Goal: Task Accomplishment & Management: Manage account settings

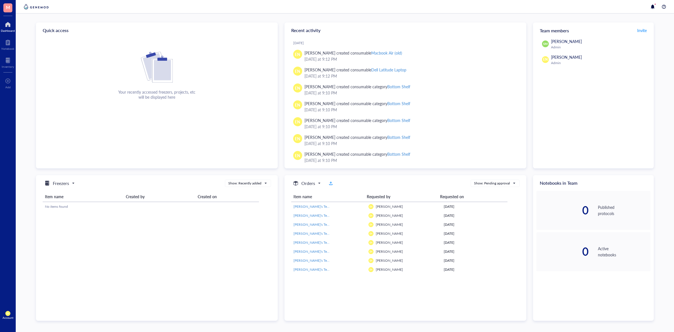
click at [562, 58] on span "[PERSON_NAME]" at bounding box center [566, 57] width 31 height 6
click at [642, 30] on span "Invite" at bounding box center [642, 31] width 10 height 6
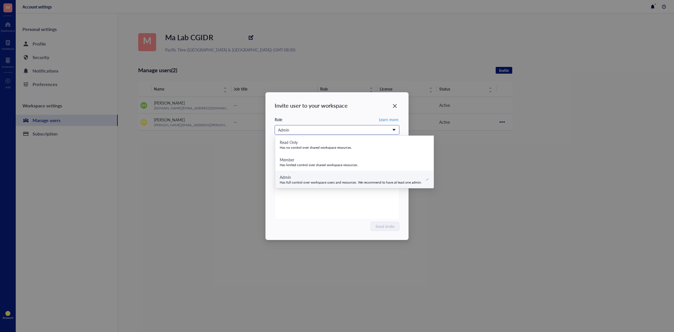
click at [365, 131] on div "Admin" at bounding box center [334, 130] width 112 height 6
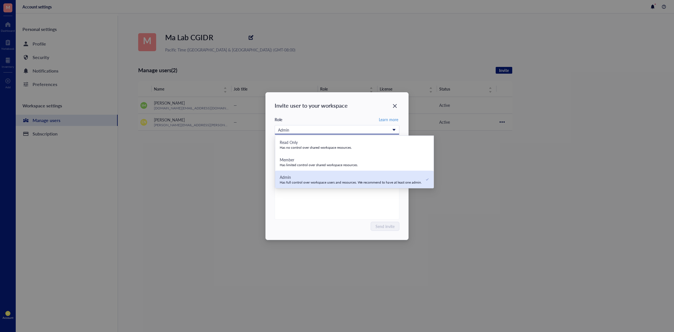
click at [371, 182] on div "Has full control over workspace users and resources. We recommend to have at le…" at bounding box center [351, 182] width 142 height 4
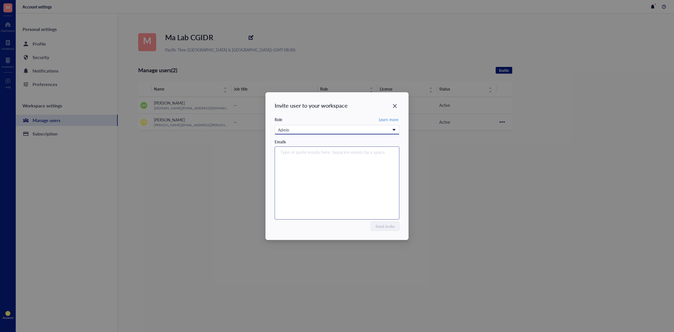
click at [363, 161] on div "Type or paste emails here. Separate emails by a space." at bounding box center [337, 183] width 120 height 70
type input "lisel.shyam@seattlechildrens.org"
click at [482, 177] on div "Invite user to your workspace Role Learn more Admin Read Only Has no control ov…" at bounding box center [337, 166] width 674 height 332
click at [389, 220] on div "Role Learn more Admin Read Only Has no control over shared workspace resources.…" at bounding box center [337, 168] width 125 height 104
click at [389, 222] on button "Send invite" at bounding box center [385, 226] width 28 height 9
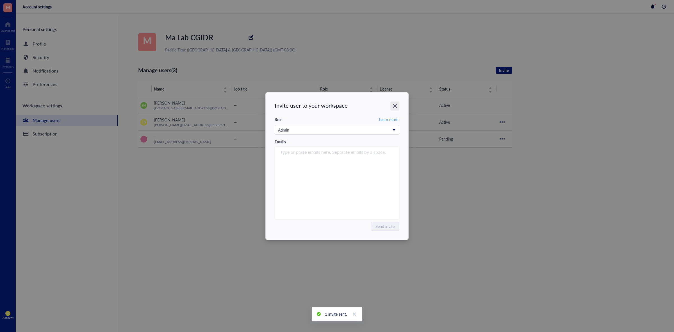
click at [392, 104] on div "Close" at bounding box center [394, 105] width 9 height 9
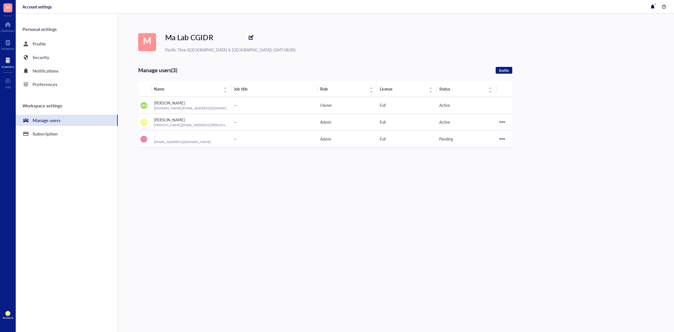
click at [3, 63] on div at bounding box center [8, 60] width 12 height 9
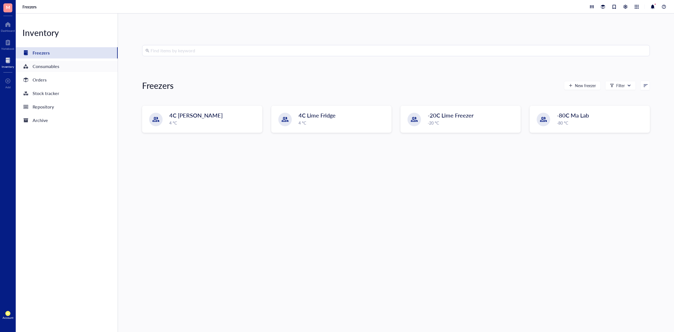
click at [76, 67] on div "Consumables" at bounding box center [67, 66] width 102 height 11
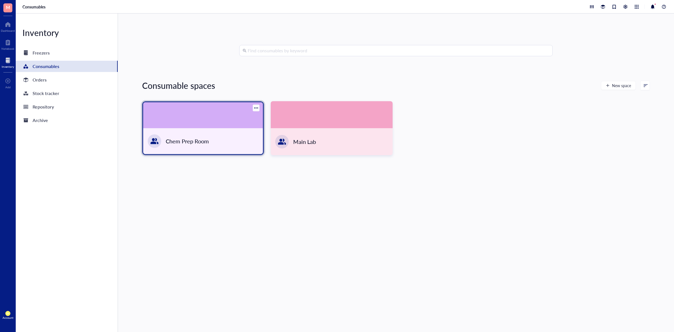
click at [179, 133] on div "Chem Prep Room" at bounding box center [203, 141] width 120 height 26
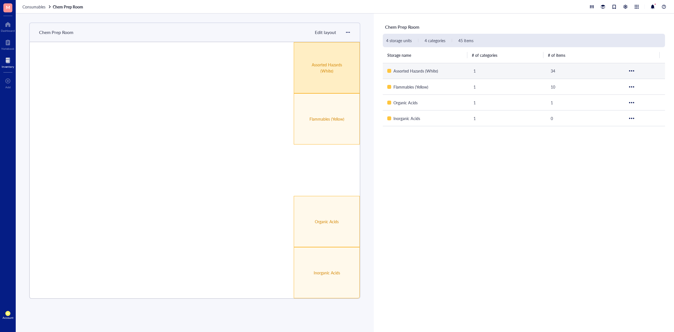
click at [349, 76] on div "Assorted Hazards (White)" at bounding box center [327, 67] width 66 height 51
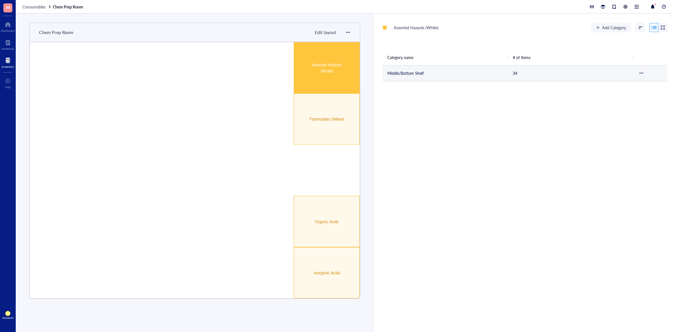
click at [396, 70] on td "Middle/Bottom Shelf" at bounding box center [446, 73] width 126 height 16
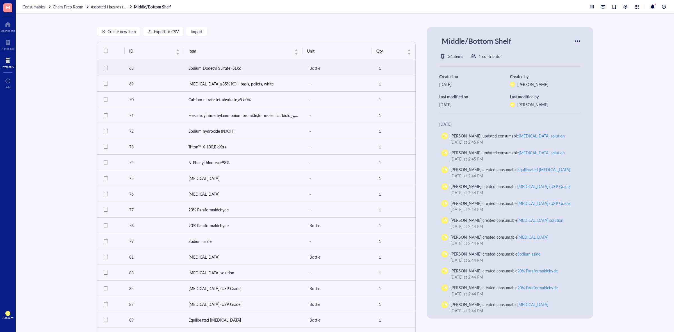
click at [224, 72] on td "Sodium Dodecyl Sulfate (SDS)" at bounding box center [243, 68] width 119 height 16
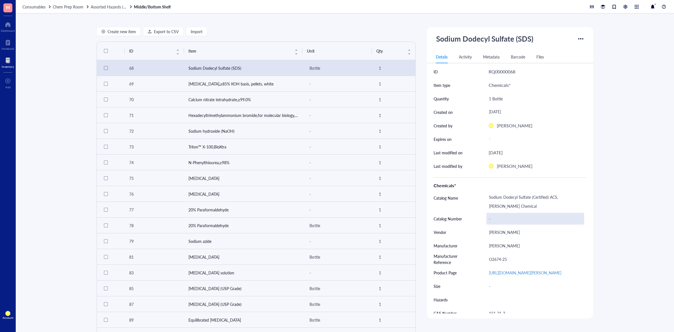
click at [495, 219] on div "-" at bounding box center [535, 219] width 98 height 12
click at [641, 242] on div "Create new item Export to CSV Import ID Item Unit Qty 68 Sodium Dodecyl Sulfate…" at bounding box center [345, 172] width 658 height 318
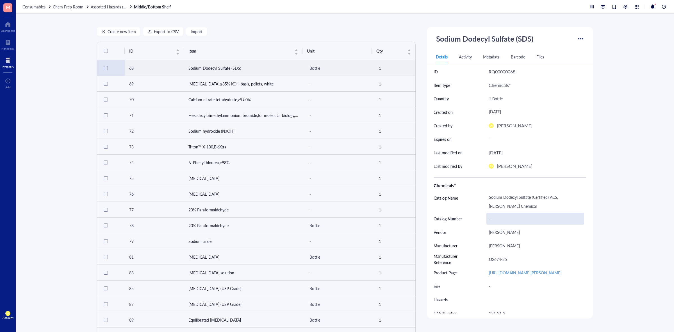
click at [499, 218] on div "-" at bounding box center [535, 219] width 98 height 12
click at [626, 233] on div "Create new item Export to CSV Import ID Item Unit Qty 68 Sodium Dodecyl Sulfate…" at bounding box center [345, 172] width 658 height 318
click at [495, 219] on div "-" at bounding box center [535, 219] width 98 height 12
click at [637, 204] on div "Create new item Export to CSV Import ID Item Unit Qty 68 Sodium Dodecyl Sulfate…" at bounding box center [345, 172] width 658 height 318
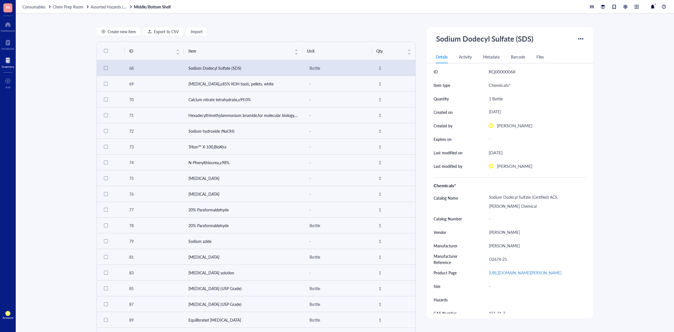
click at [455, 1] on div "Consumables Chem Prep Room Assorted Hazards (White) Middle/Bottom Shelf" at bounding box center [345, 6] width 658 height 13
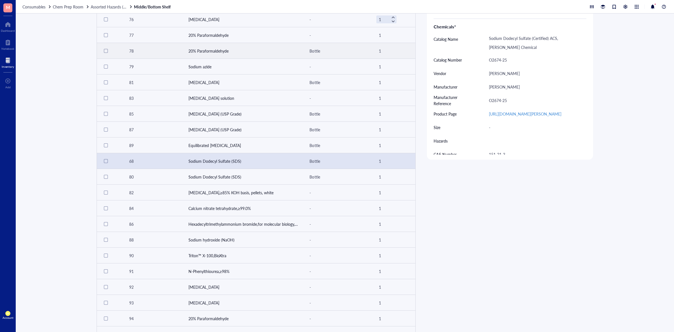
scroll to position [175, 0]
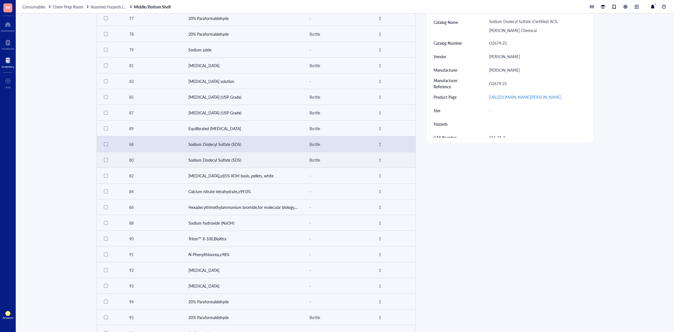
click at [224, 159] on td "Sodium Dodecyl Sulfate (SDS)" at bounding box center [243, 160] width 119 height 16
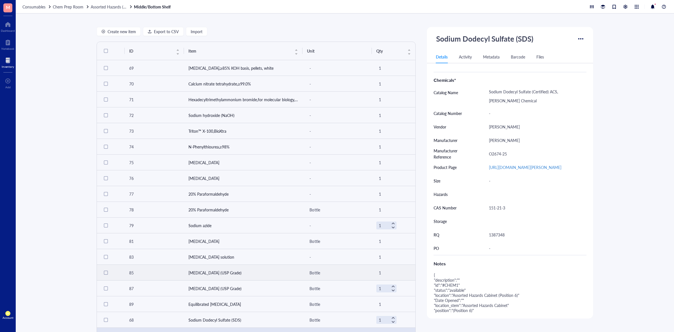
scroll to position [35, 0]
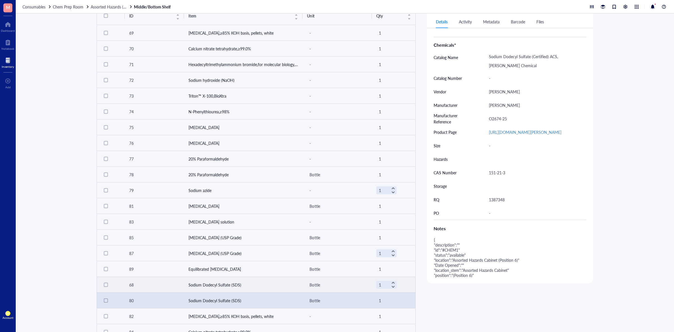
click at [218, 280] on td "Sodium Dodecyl Sulfate (SDS)" at bounding box center [243, 285] width 119 height 16
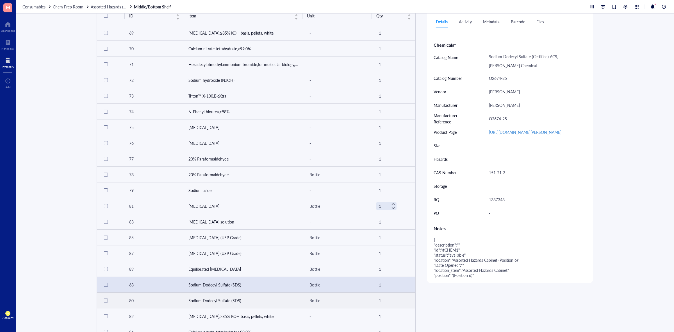
click at [223, 297] on td "Sodium Dodecyl Sulfate (SDS)" at bounding box center [243, 300] width 119 height 16
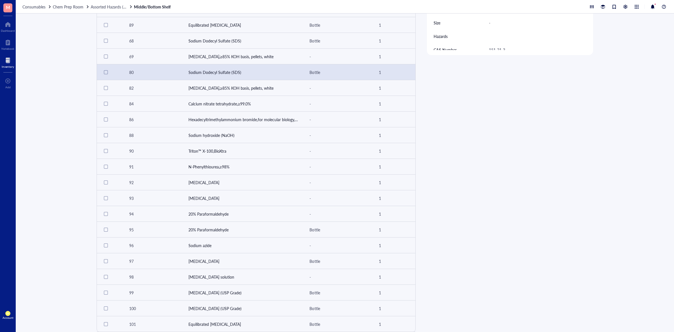
scroll to position [265, 0]
click at [263, 54] on td "[MEDICAL_DATA],≥85% KOH basis, pellets, white" at bounding box center [243, 56] width 119 height 16
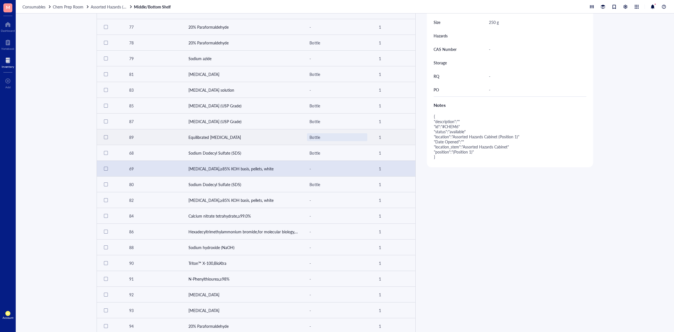
scroll to position [195, 0]
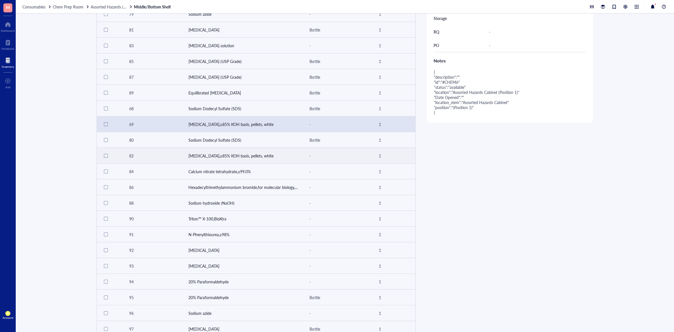
click at [263, 159] on td "[MEDICAL_DATA],≥85% KOH basis, pellets, white" at bounding box center [243, 156] width 119 height 16
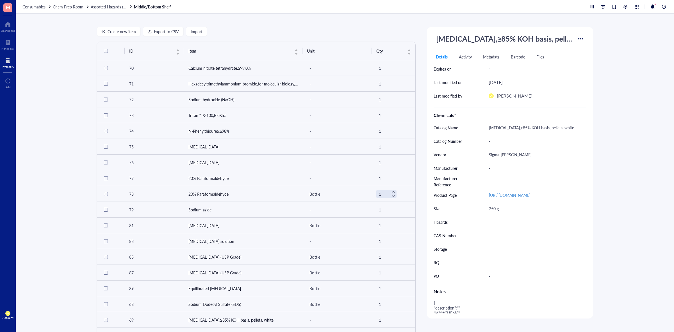
click at [614, 104] on div "Create new item Export to CSV Import ID Item Unit Qty 70 Calcium nitrate tetrah…" at bounding box center [345, 172] width 658 height 318
click at [96, 5] on span "Assorted Hazards (White)" at bounding box center [113, 7] width 44 height 6
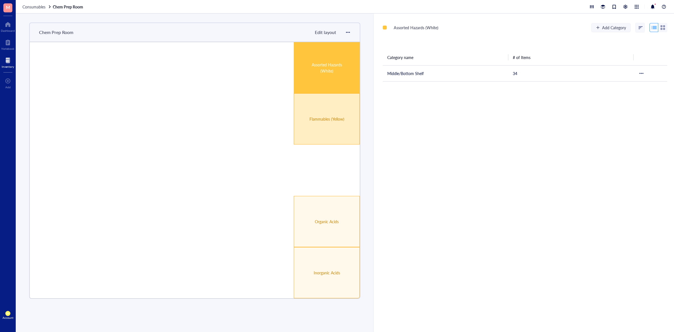
click at [330, 117] on div "Flammables (Yellow)" at bounding box center [326, 119] width 39 height 6
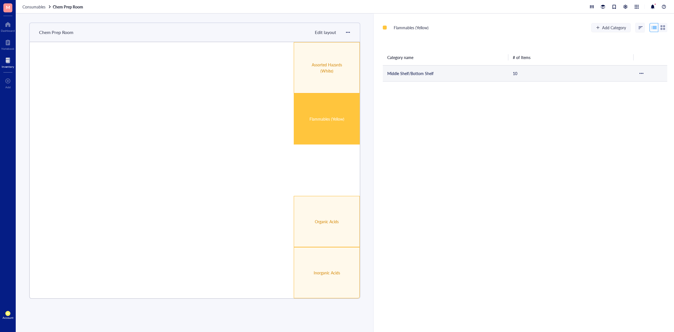
click at [441, 72] on td "Middle Shelf/Bottom Shelf" at bounding box center [446, 73] width 126 height 16
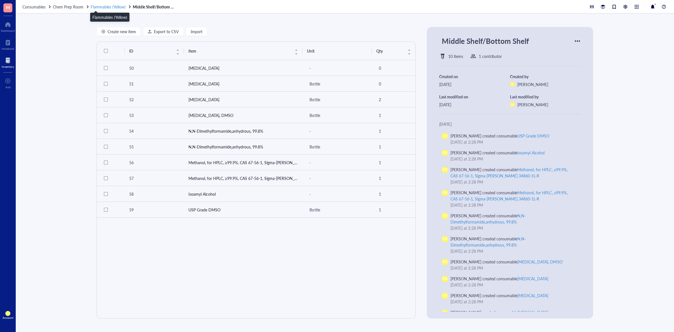
click at [107, 8] on span "Flammables (Yellow)" at bounding box center [108, 7] width 35 height 6
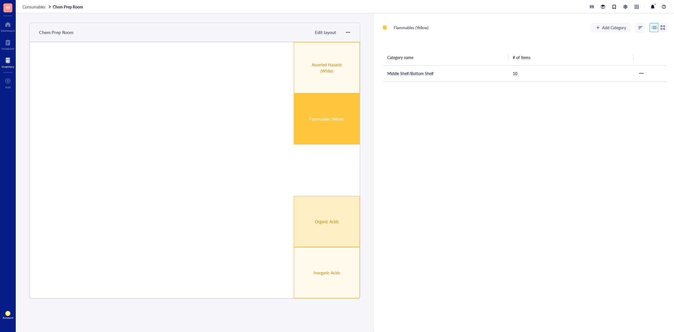
click at [346, 226] on div "Organic Acids" at bounding box center [327, 221] width 66 height 51
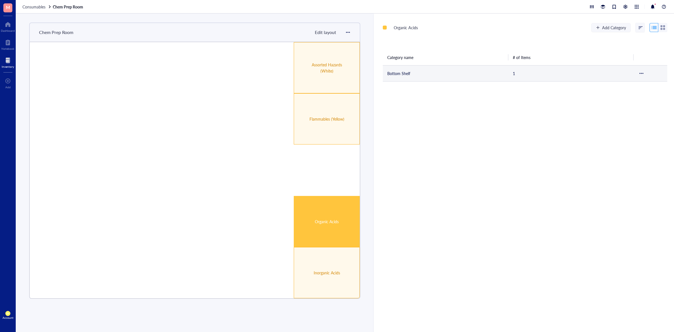
click at [397, 77] on td "Bottom Shelf" at bounding box center [446, 73] width 126 height 16
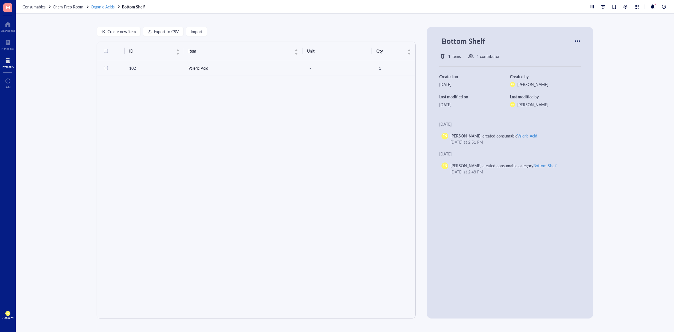
click at [106, 6] on span "Organic Acids" at bounding box center [103, 7] width 24 height 6
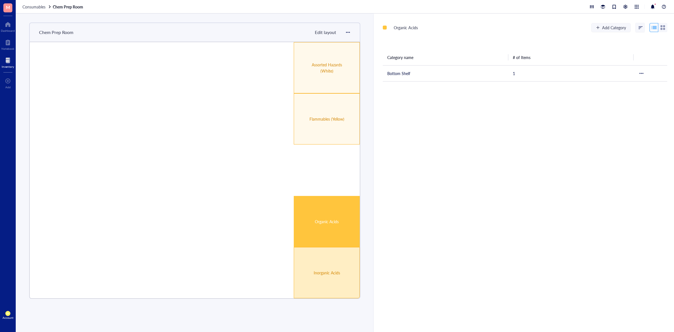
click at [353, 279] on div "Inorganic Acids" at bounding box center [327, 272] width 66 height 51
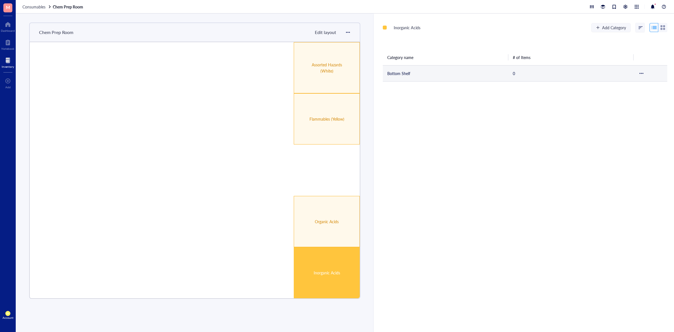
click at [441, 77] on td "Bottom Shelf" at bounding box center [446, 73] width 126 height 16
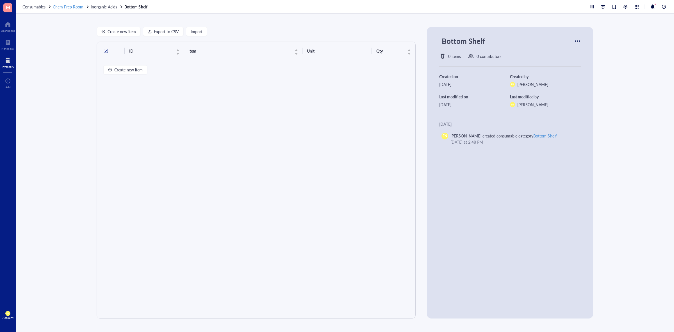
click at [61, 5] on span "Chem Prep Room" at bounding box center [68, 7] width 31 height 6
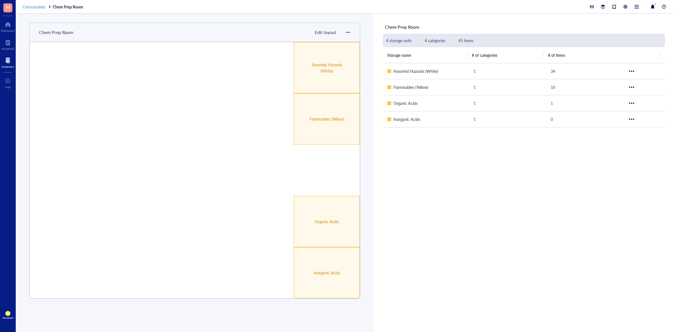
click at [37, 9] on span "Consumables" at bounding box center [33, 7] width 23 height 6
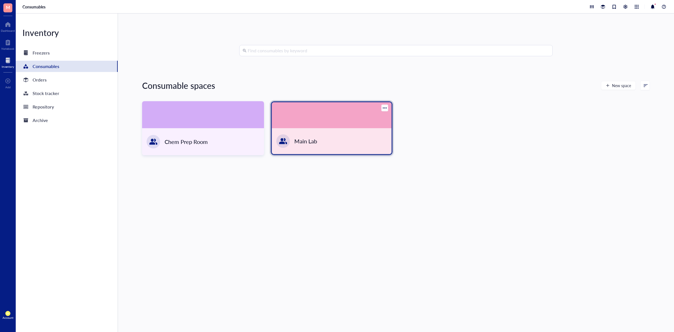
click at [277, 145] on div at bounding box center [283, 141] width 18 height 18
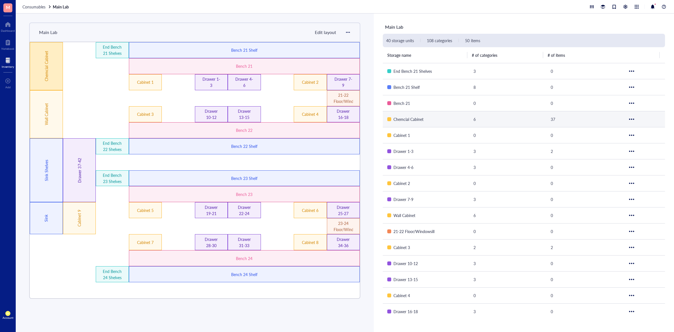
click at [54, 65] on div "Chemcial Cabinet" at bounding box center [46, 66] width 33 height 48
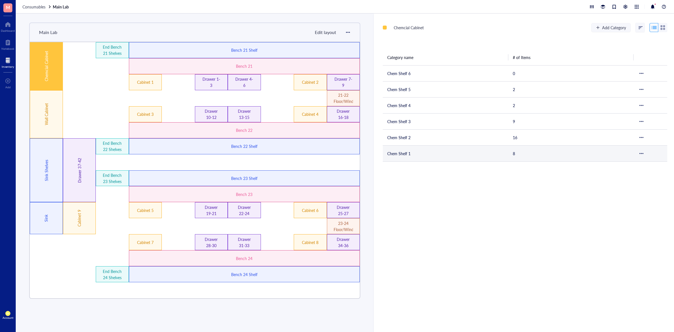
click at [400, 157] on td "Chem Shelf 1" at bounding box center [446, 153] width 126 height 16
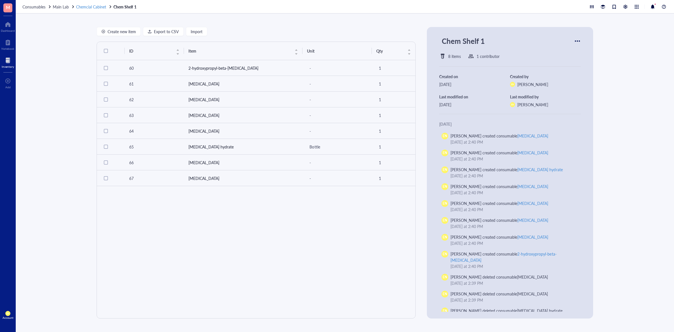
click at [99, 7] on span "Chemcial Cabinet" at bounding box center [91, 7] width 30 height 6
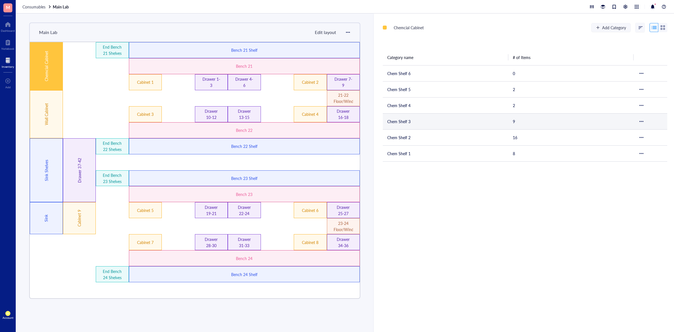
click at [408, 124] on td "Chem Shelf 3" at bounding box center [446, 121] width 126 height 16
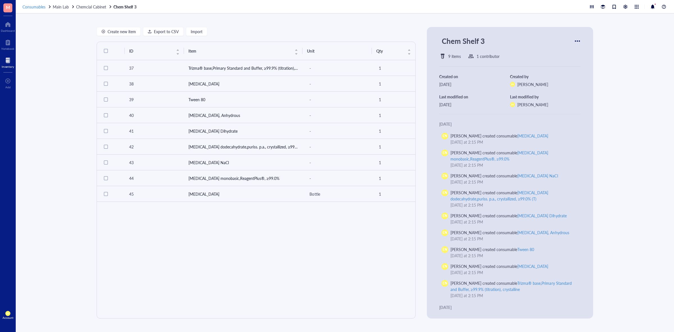
click at [27, 8] on span "Consumables" at bounding box center [33, 7] width 23 height 6
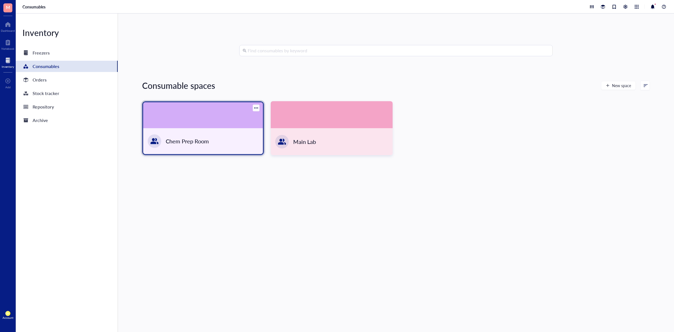
click at [227, 143] on div "Chem Prep Room" at bounding box center [203, 141] width 120 height 26
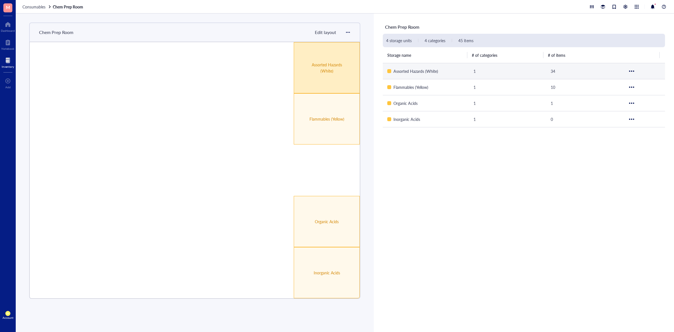
click at [322, 72] on div "Assorted Hazards (White)" at bounding box center [326, 67] width 39 height 12
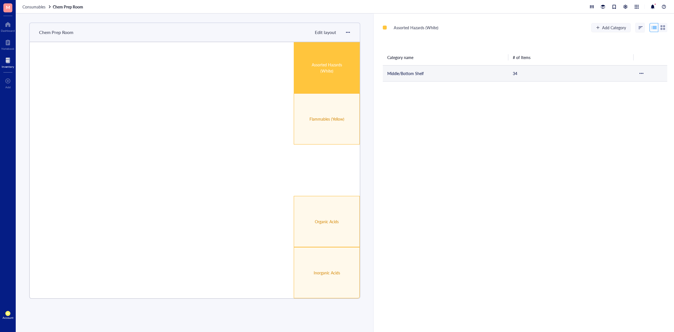
click at [428, 80] on td "Middle/Bottom Shelf" at bounding box center [446, 73] width 126 height 16
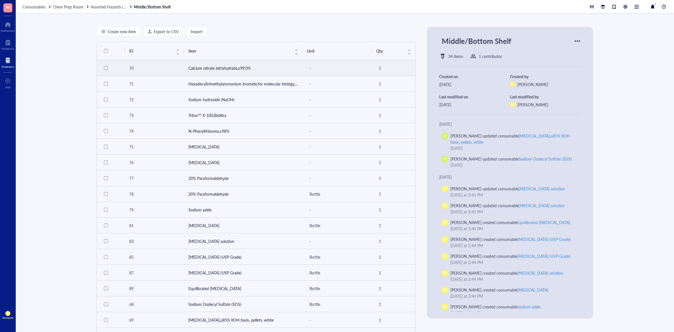
click at [250, 74] on td "Calcium nitrate tetrahydrate,≥99.0%" at bounding box center [243, 68] width 119 height 16
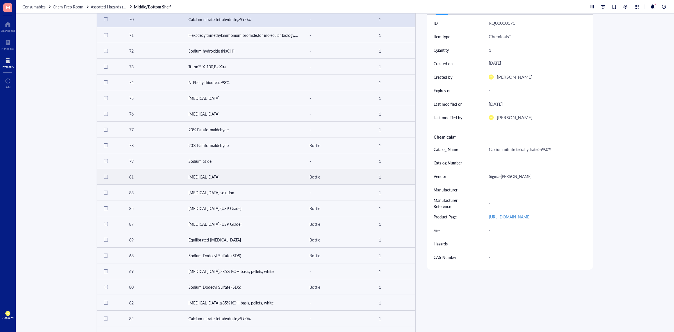
scroll to position [140, 0]
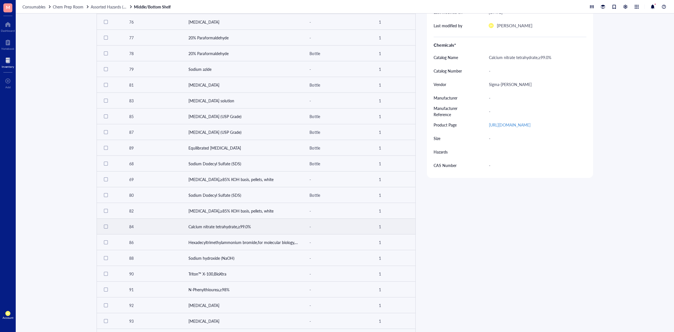
click at [104, 225] on div at bounding box center [106, 226] width 4 height 4
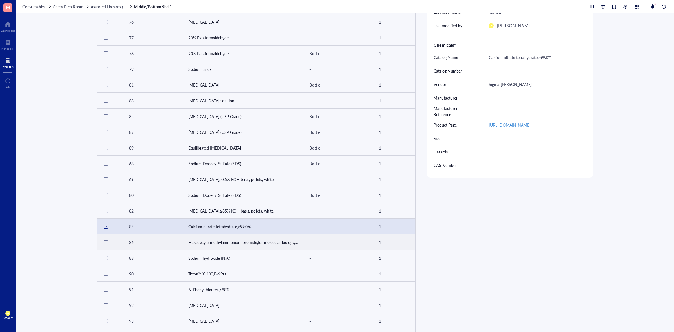
click at [104, 241] on div at bounding box center [106, 242] width 4 height 4
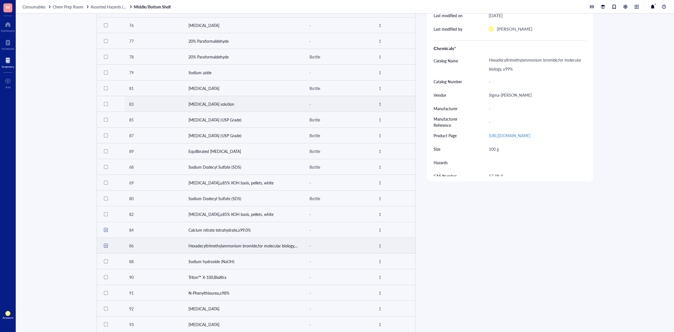
scroll to position [140, 0]
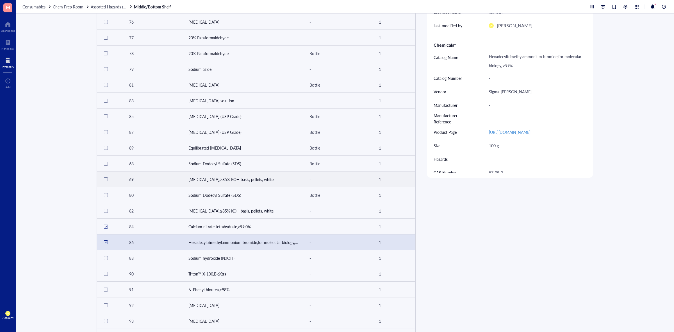
click at [106, 181] on div at bounding box center [105, 179] width 9 height 9
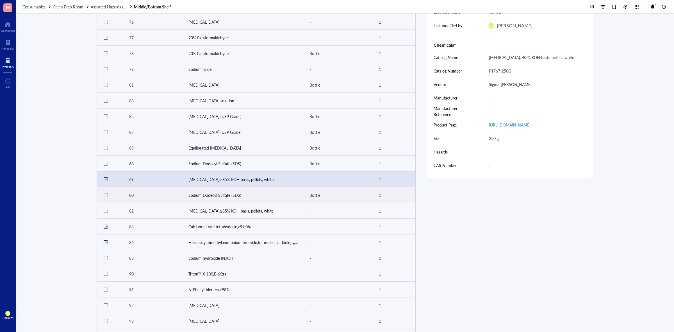
click at [104, 194] on div at bounding box center [106, 195] width 4 height 4
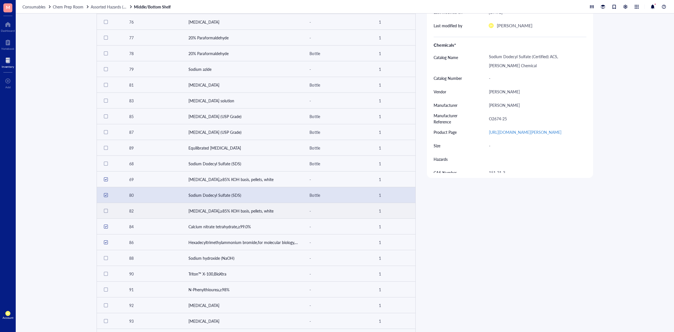
click at [102, 210] on div at bounding box center [105, 210] width 9 height 9
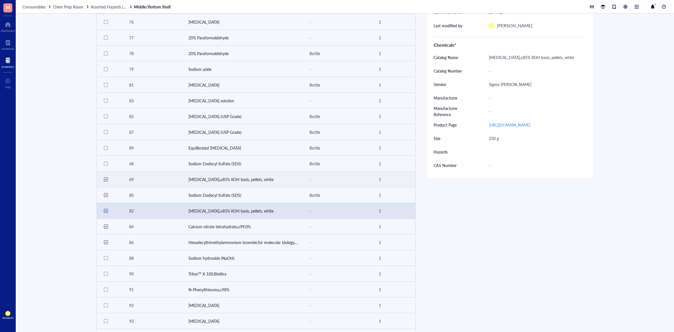
click at [104, 180] on div at bounding box center [105, 179] width 3 height 3
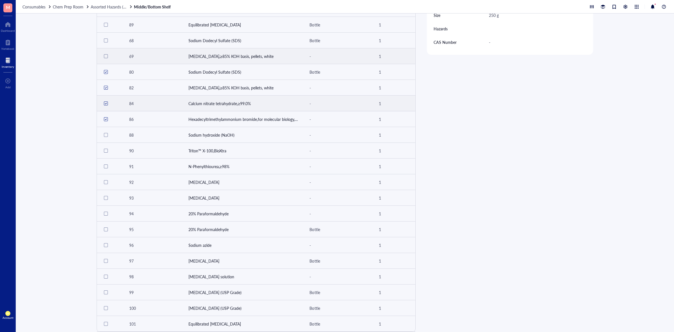
scroll to position [265, 0]
click at [105, 134] on div at bounding box center [106, 135] width 4 height 4
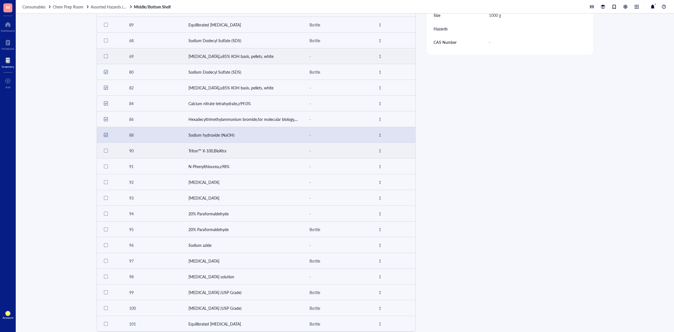
click at [106, 149] on div at bounding box center [106, 151] width 4 height 4
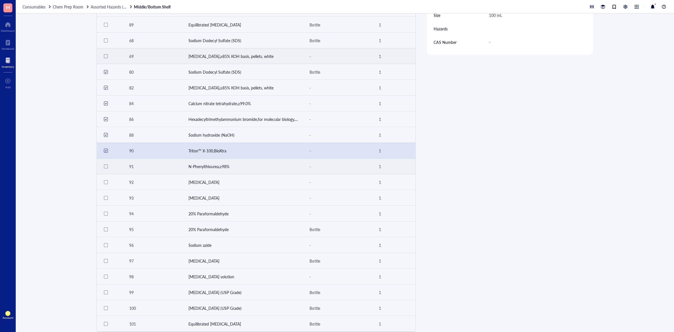
click at [104, 164] on div at bounding box center [106, 166] width 4 height 4
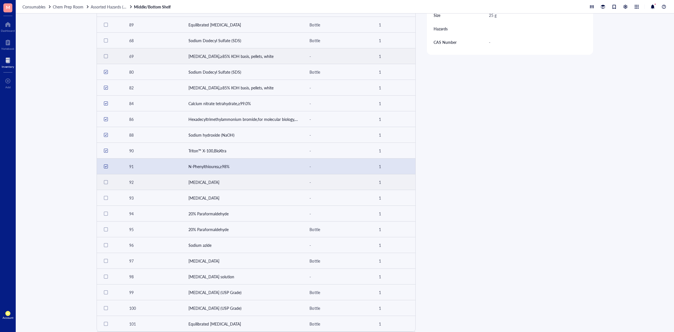
click at [104, 180] on div at bounding box center [106, 182] width 4 height 4
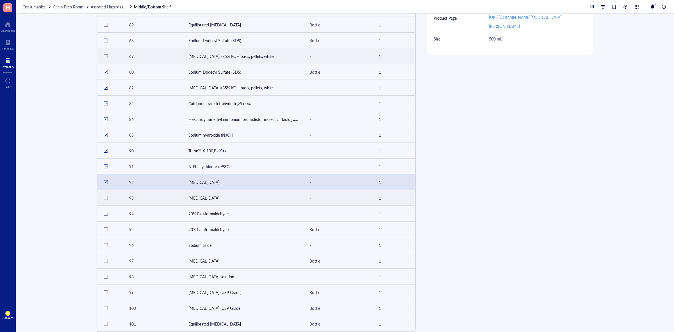
click at [106, 199] on div at bounding box center [105, 197] width 9 height 9
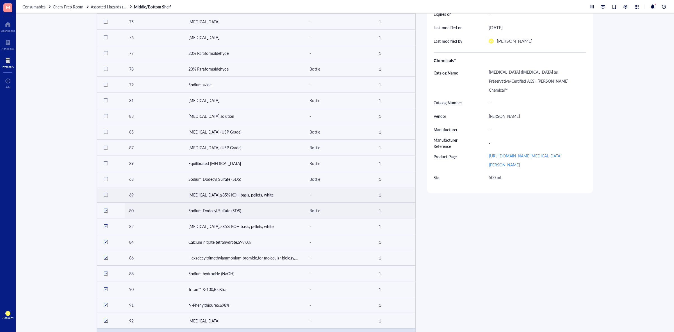
scroll to position [265, 0]
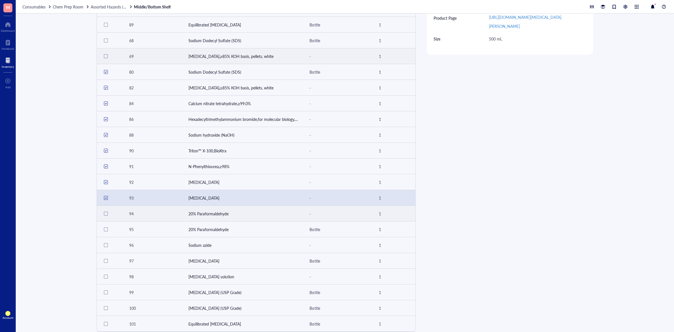
click at [105, 212] on div at bounding box center [106, 213] width 4 height 4
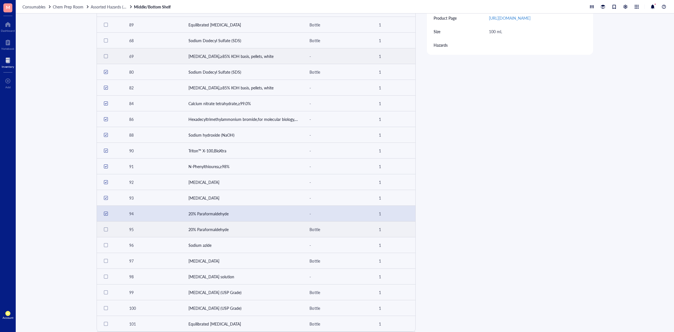
click at [105, 227] on div at bounding box center [106, 229] width 4 height 4
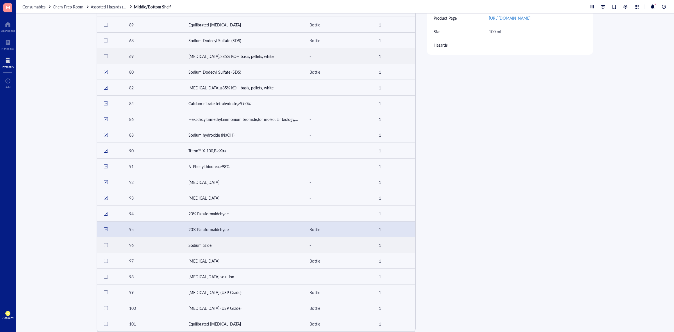
click at [102, 243] on div at bounding box center [105, 244] width 9 height 9
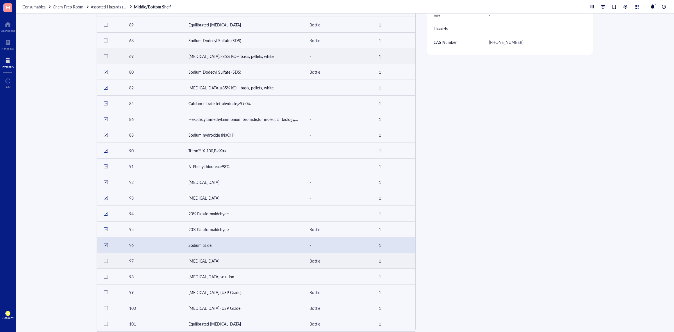
click at [104, 259] on div at bounding box center [106, 261] width 4 height 4
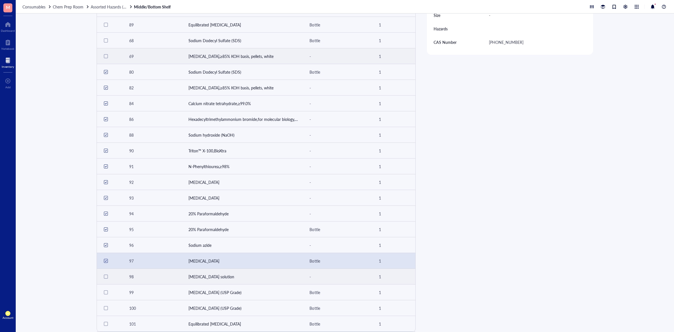
click at [106, 275] on div at bounding box center [106, 276] width 4 height 4
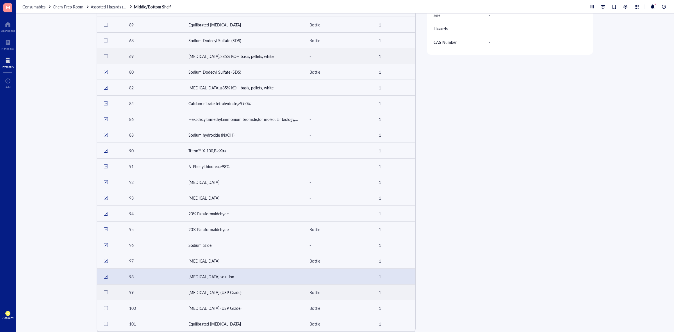
click at [105, 290] on div at bounding box center [106, 292] width 4 height 4
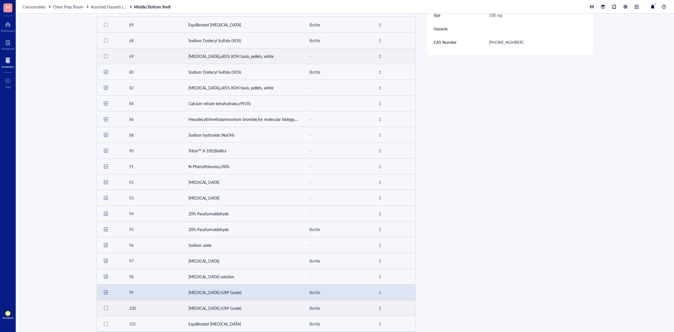
click at [107, 305] on div at bounding box center [105, 307] width 9 height 9
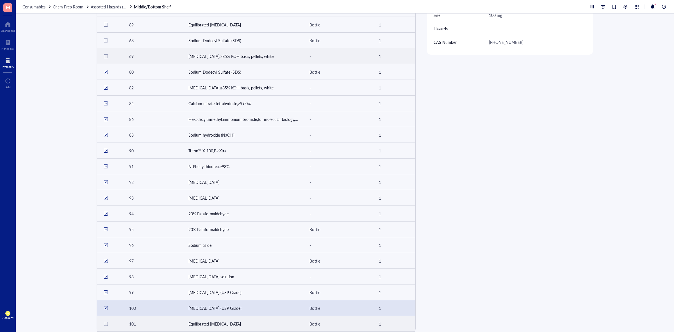
click at [106, 321] on div at bounding box center [106, 323] width 4 height 4
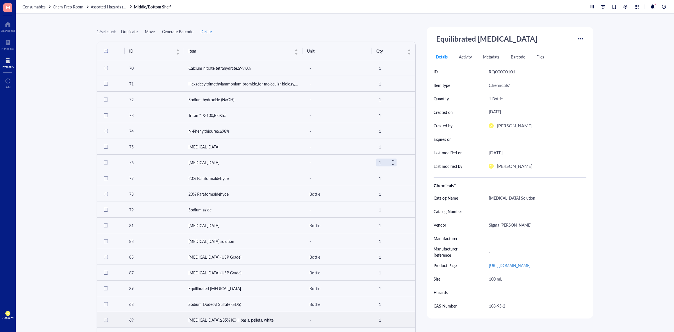
click at [207, 31] on span "Delete" at bounding box center [205, 31] width 11 height 4
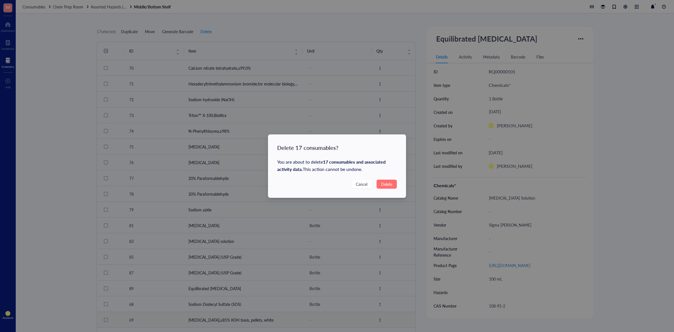
click at [385, 185] on span "Delete" at bounding box center [386, 184] width 11 height 6
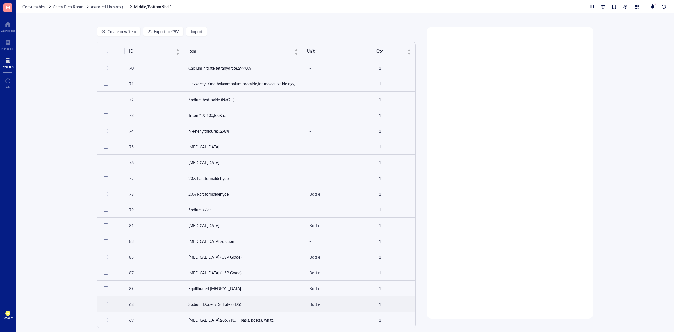
click at [193, 304] on td "Sodium Dodecyl Sulfate (SDS)" at bounding box center [243, 304] width 119 height 16
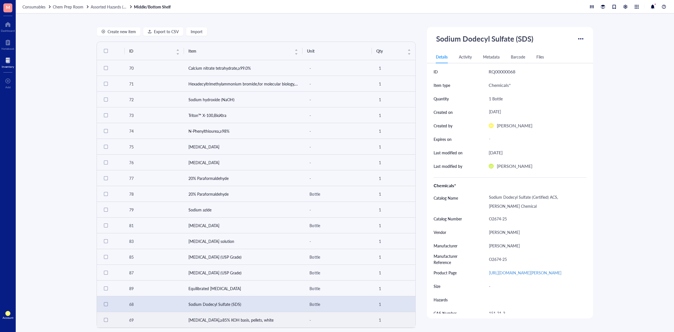
click at [211, 323] on td "[MEDICAL_DATA],≥85% KOH basis, pellets, white" at bounding box center [243, 320] width 119 height 16
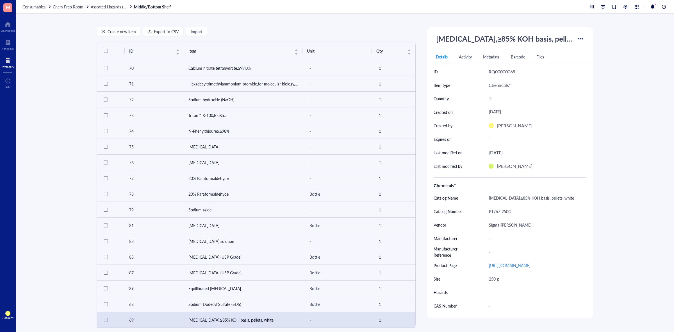
click at [622, 69] on div "Create new item Export to CSV Import ID Item Unit Qty 70 Calcium nitrate tetrah…" at bounding box center [345, 172] width 658 height 318
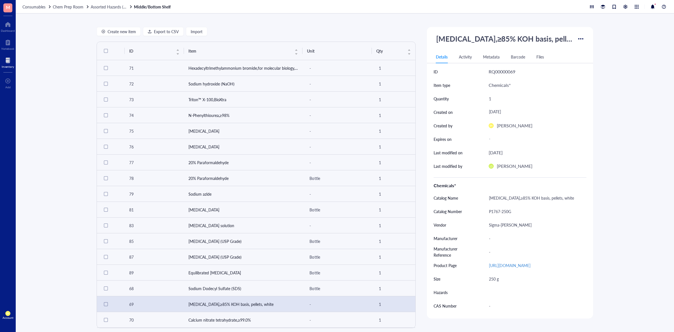
click at [9, 57] on div at bounding box center [8, 60] width 12 height 9
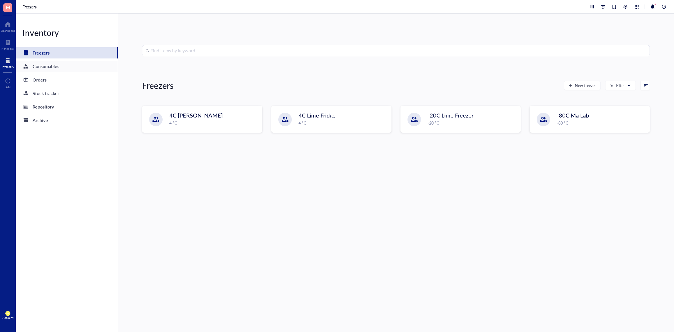
click at [48, 69] on div "Consumables" at bounding box center [46, 66] width 27 height 8
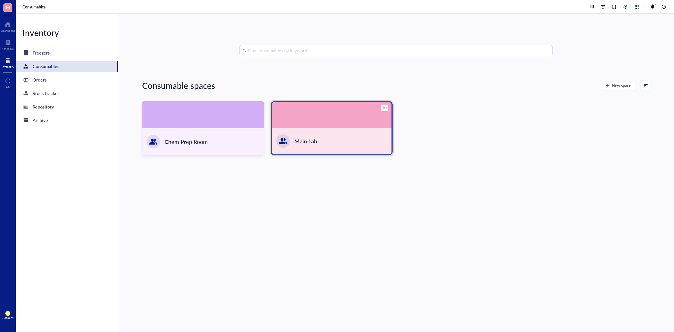
click at [288, 119] on div at bounding box center [332, 115] width 120 height 26
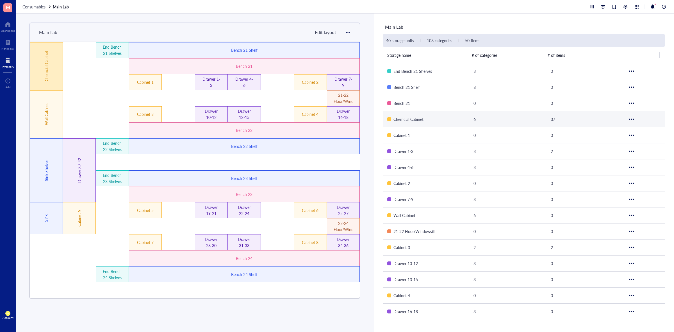
click at [54, 79] on div "Chemcial Cabinet" at bounding box center [46, 66] width 33 height 48
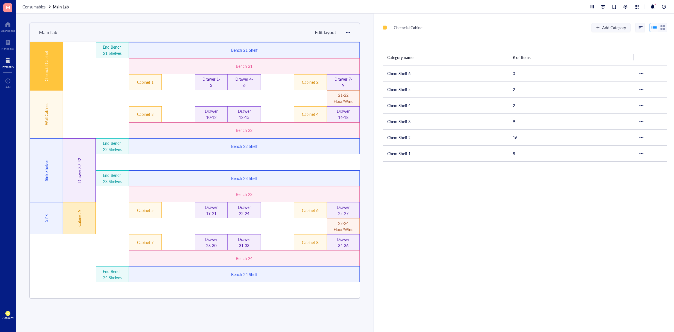
click at [81, 218] on div "Cabinet 9" at bounding box center [79, 218] width 6 height 39
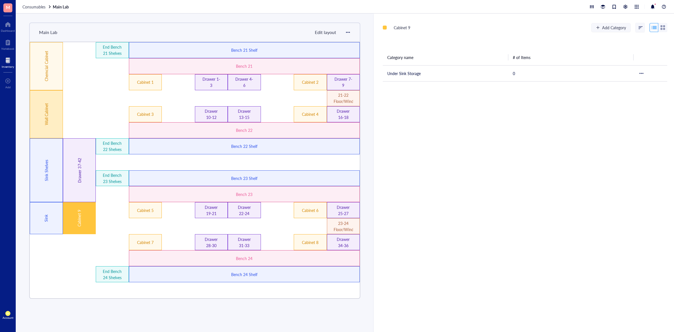
click at [52, 110] on div "Wall Cabinet" at bounding box center [46, 114] width 33 height 48
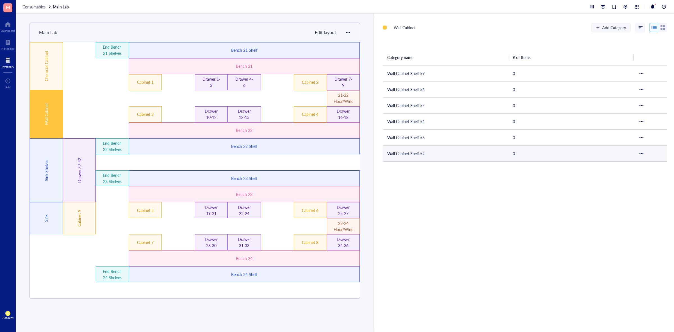
click at [425, 158] on td "Wall Cabinet Shelf 52" at bounding box center [446, 153] width 126 height 16
click at [82, 216] on div "Cabinet 9" at bounding box center [79, 218] width 33 height 32
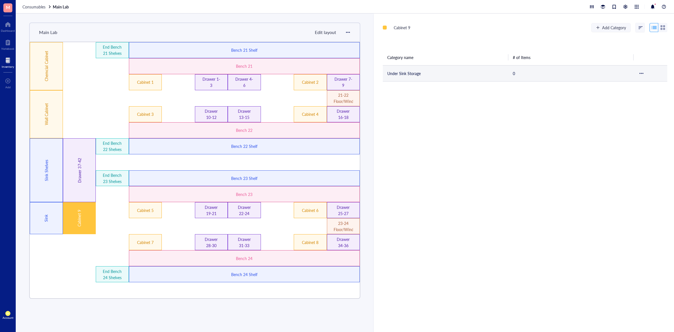
click at [457, 66] on td "Under Sink Storage" at bounding box center [446, 73] width 126 height 16
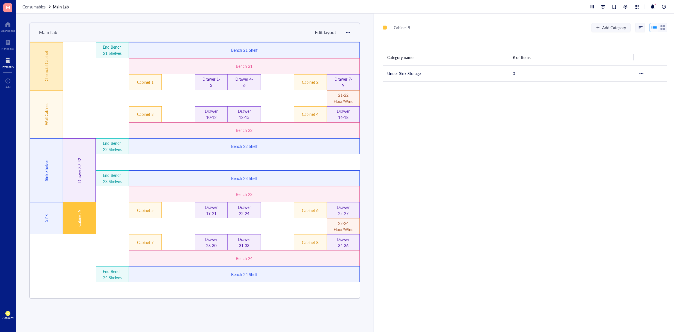
click at [45, 72] on div "Chemcial Cabinet" at bounding box center [46, 66] width 6 height 58
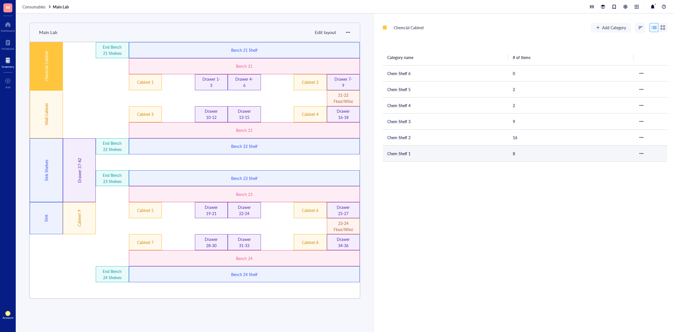
click at [414, 152] on td "Chem Shelf 1" at bounding box center [446, 153] width 126 height 16
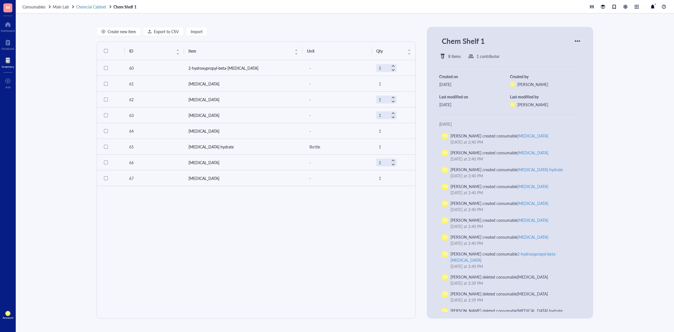
click at [99, 7] on span "Chemcial Cabinet" at bounding box center [91, 7] width 30 height 6
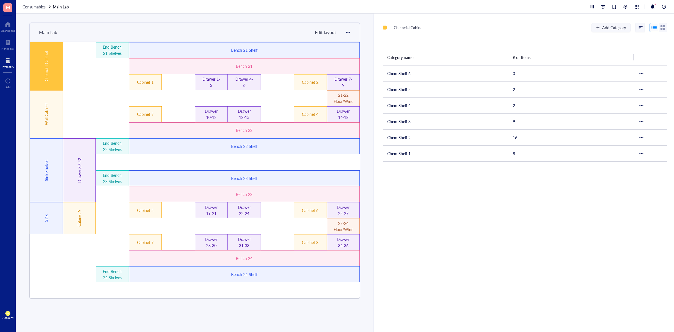
click at [50, 76] on div "Chemcial Cabinet" at bounding box center [46, 66] width 33 height 48
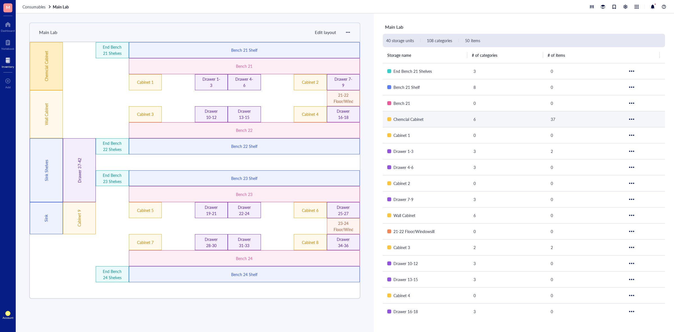
click at [49, 68] on div "Chemcial Cabinet" at bounding box center [46, 66] width 33 height 48
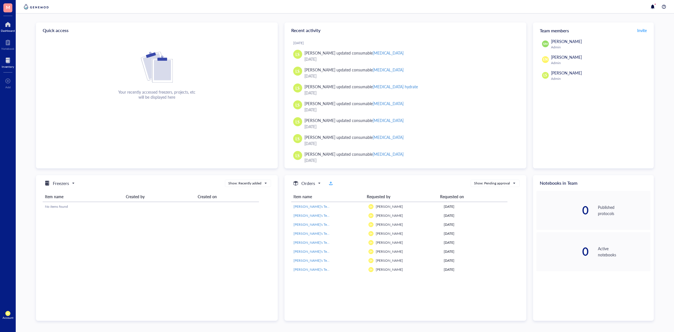
click at [6, 57] on div at bounding box center [8, 60] width 12 height 9
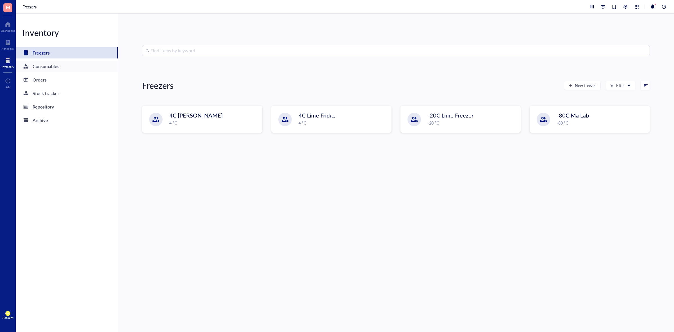
click at [56, 69] on div "Consumables" at bounding box center [46, 66] width 27 height 8
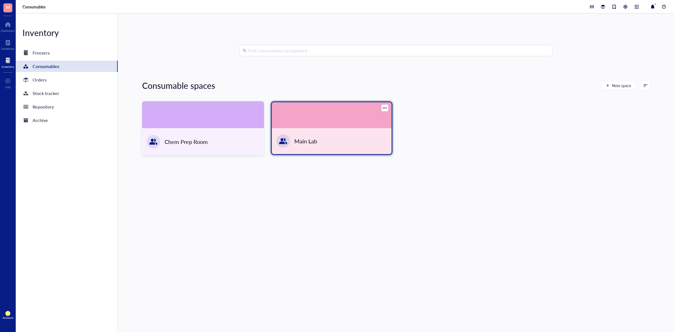
click at [294, 114] on div at bounding box center [332, 115] width 120 height 26
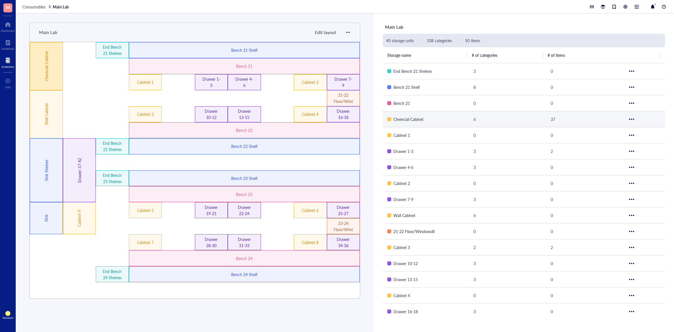
click at [51, 78] on div "Chemcial Cabinet" at bounding box center [46, 66] width 33 height 48
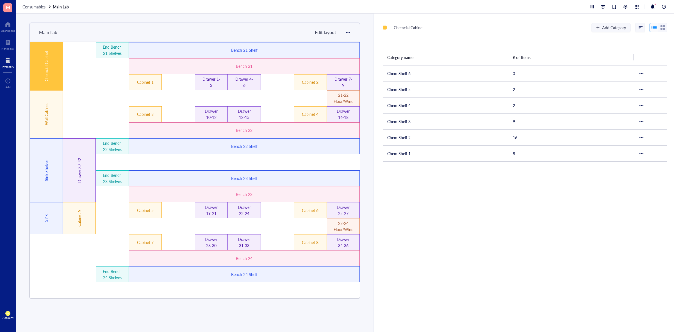
click at [325, 31] on span "Edit layout" at bounding box center [325, 32] width 21 height 6
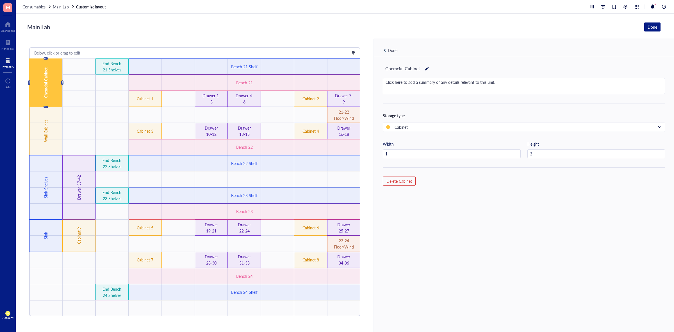
click at [425, 69] on div at bounding box center [427, 69] width 4 height 8
click at [399, 68] on input "Chemcial Cabinet" at bounding box center [405, 68] width 45 height 9
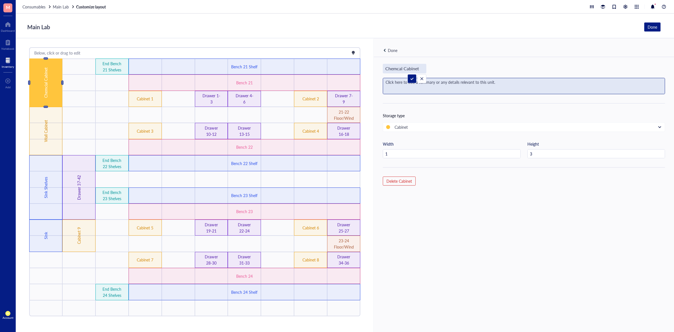
type input "Chemical Cabinet"
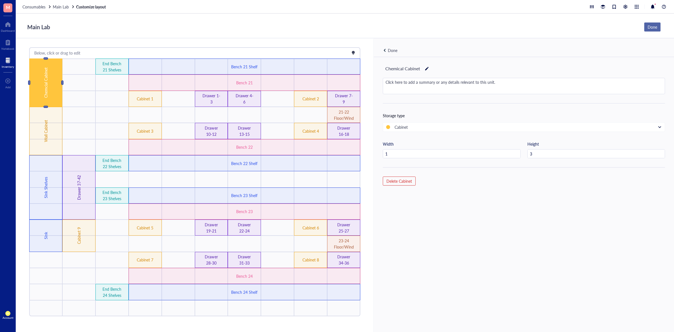
click at [656, 24] on div "Done" at bounding box center [652, 27] width 10 height 6
